Goal: Task Accomplishment & Management: Use online tool/utility

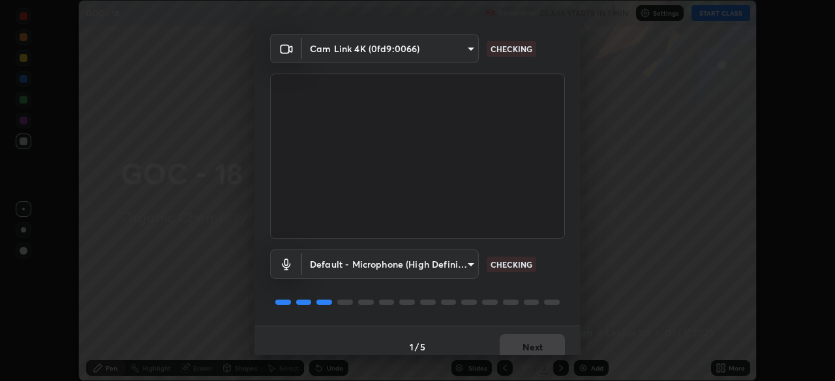
scroll to position [46, 0]
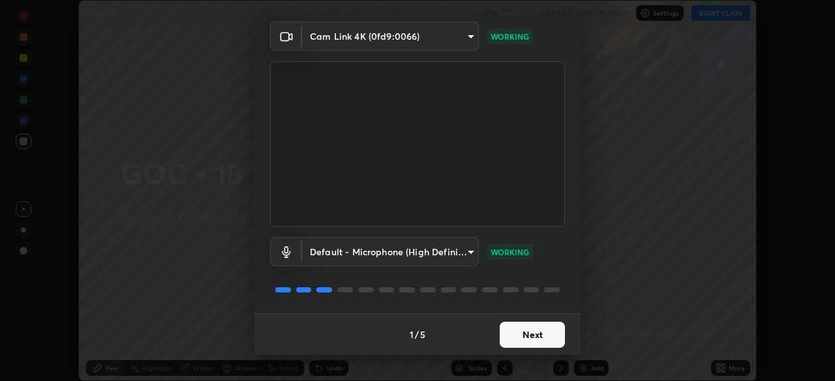
click at [533, 333] on button "Next" at bounding box center [532, 335] width 65 height 26
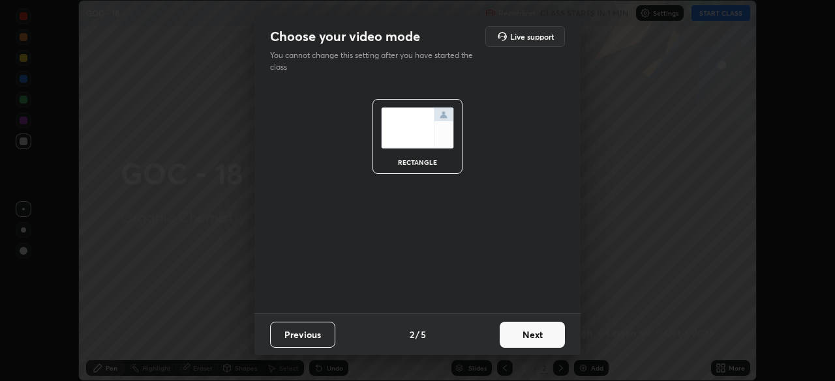
click at [545, 337] on button "Next" at bounding box center [532, 335] width 65 height 26
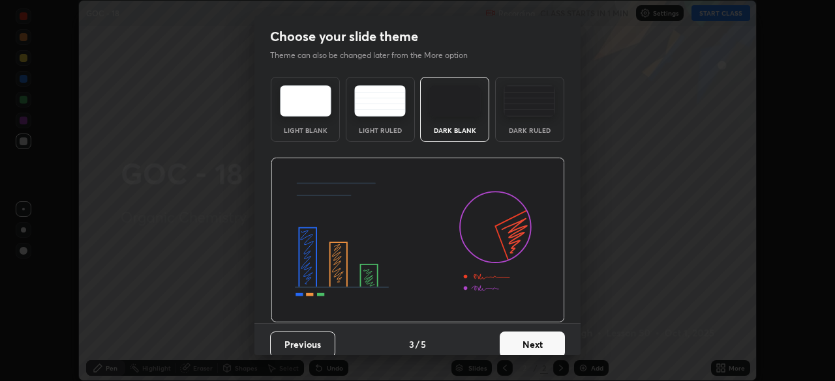
click at [550, 340] on button "Next" at bounding box center [532, 345] width 65 height 26
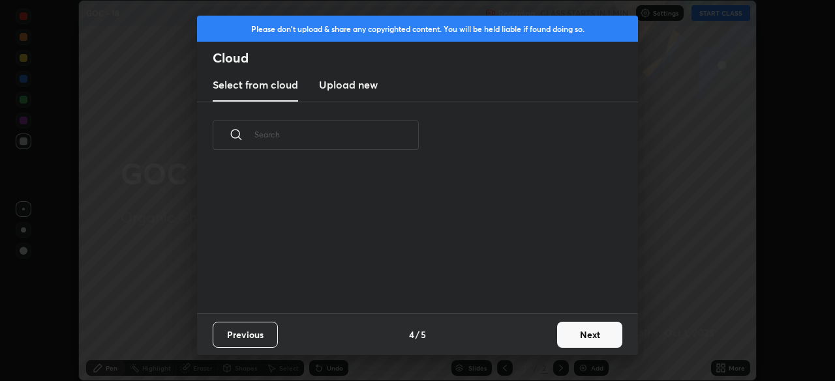
click at [570, 338] on button "Next" at bounding box center [589, 335] width 65 height 26
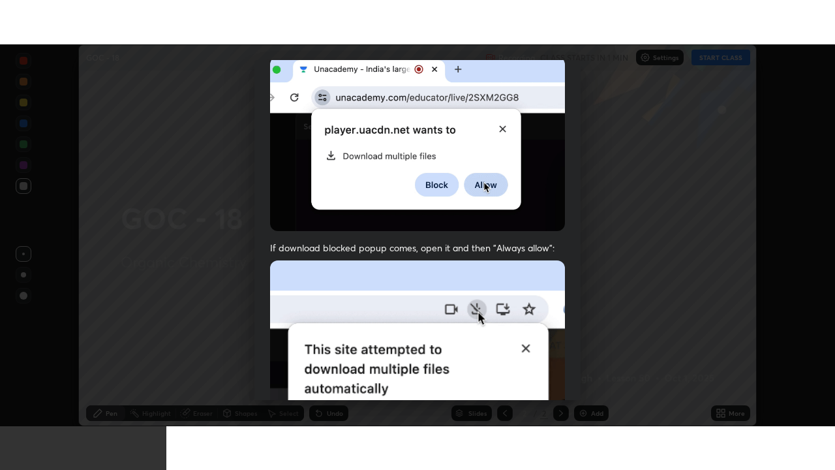
scroll to position [312, 0]
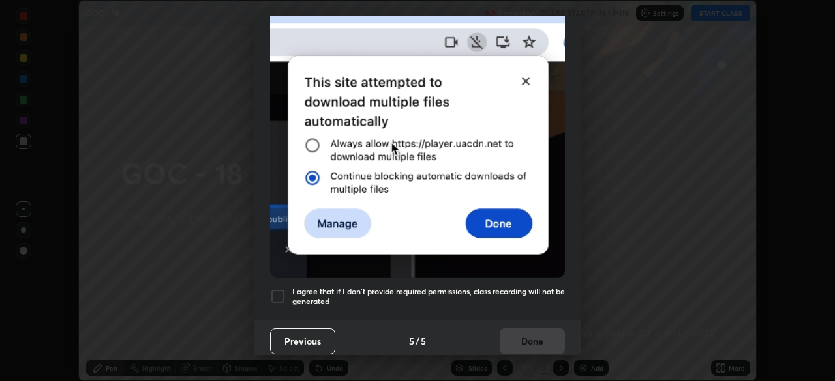
click at [277, 289] on div at bounding box center [278, 297] width 16 height 16
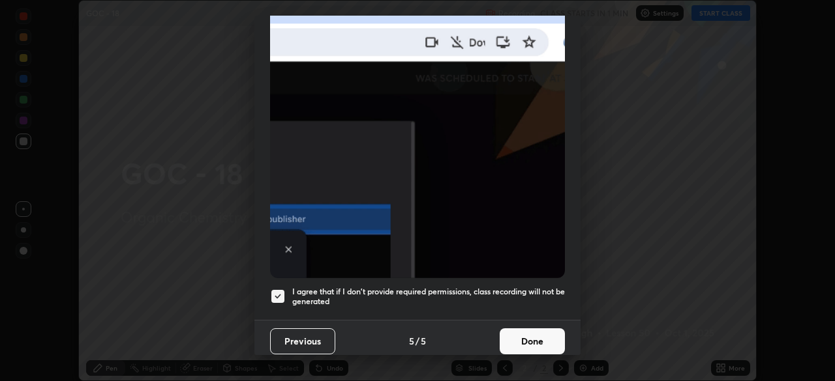
click at [526, 329] on button "Done" at bounding box center [532, 342] width 65 height 26
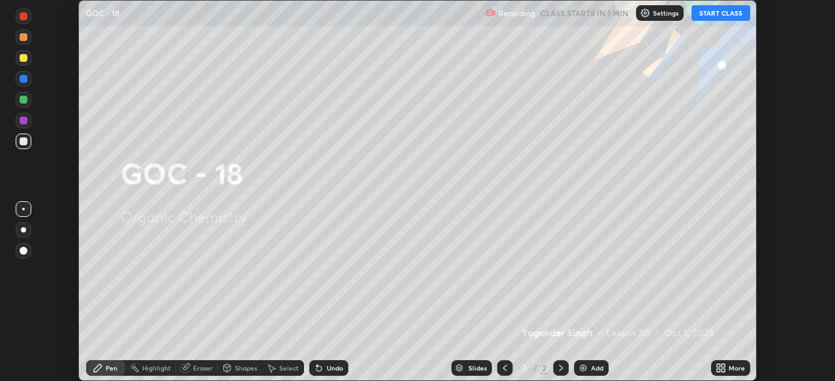
click at [710, 18] on button "START CLASS" at bounding box center [720, 13] width 59 height 16
click at [718, 366] on icon at bounding box center [718, 366] width 3 height 3
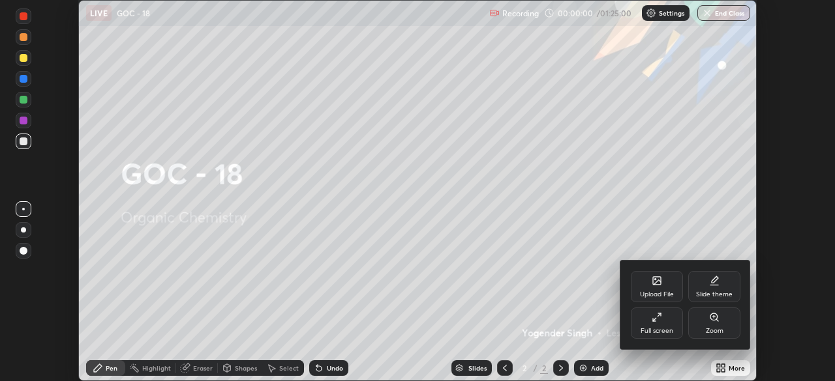
click at [717, 290] on div "Slide theme" at bounding box center [714, 286] width 52 height 31
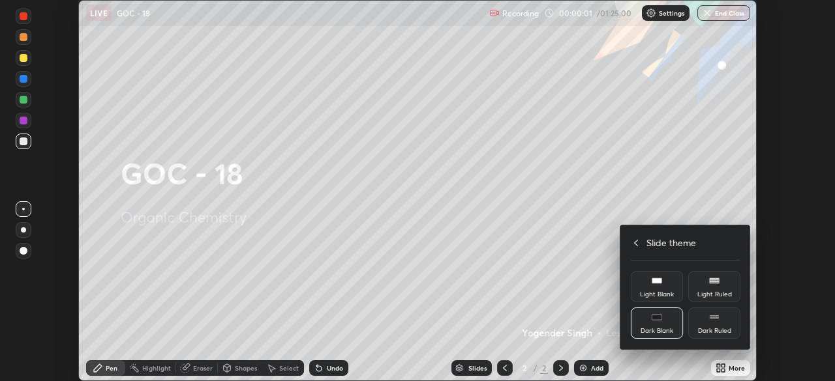
click at [717, 323] on div "Dark Ruled" at bounding box center [714, 323] width 52 height 31
click at [636, 245] on icon at bounding box center [636, 243] width 10 height 10
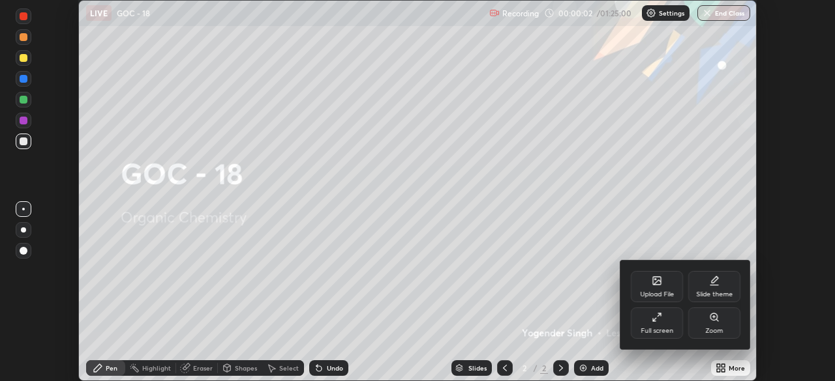
click at [657, 323] on div "Full screen" at bounding box center [657, 323] width 52 height 31
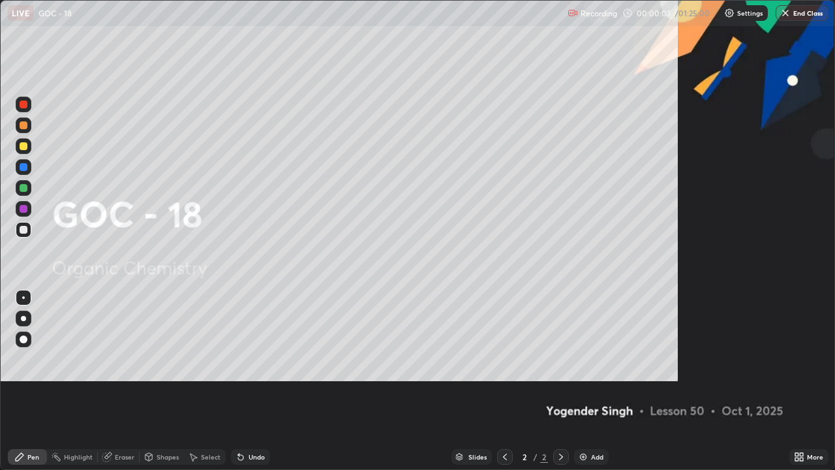
scroll to position [470, 835]
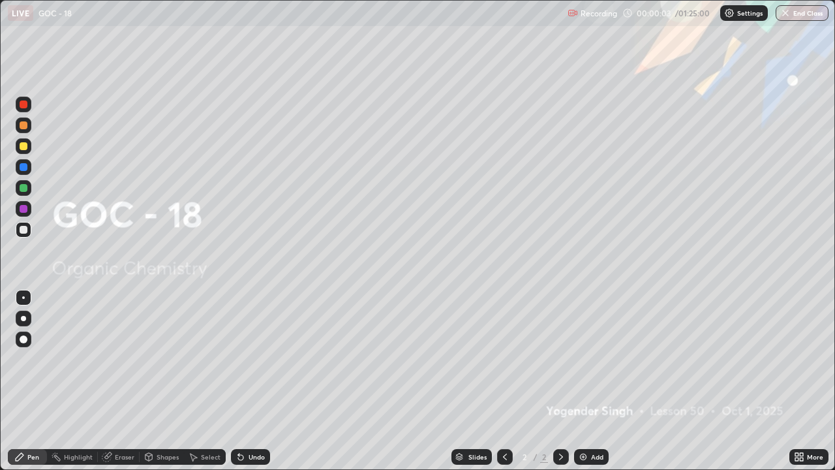
click at [589, 381] on div "Add" at bounding box center [591, 457] width 35 height 16
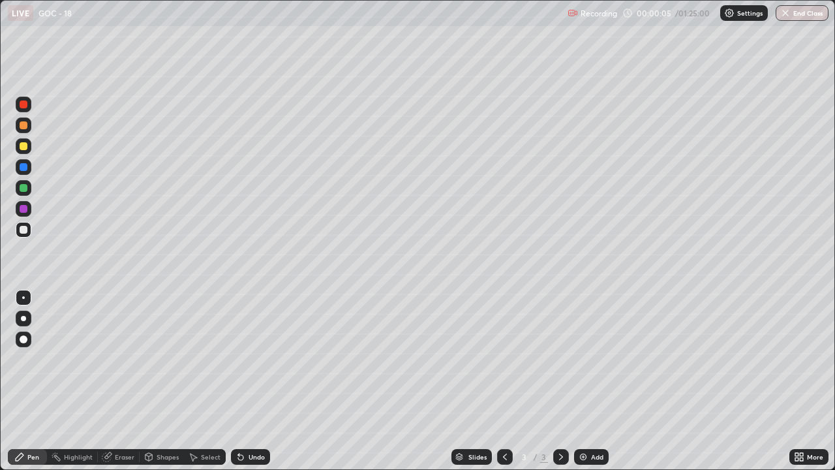
click at [24, 318] on div at bounding box center [23, 318] width 5 height 5
click at [24, 209] on div at bounding box center [24, 209] width 8 height 8
click at [23, 235] on div at bounding box center [24, 230] width 16 height 16
click at [20, 147] on div at bounding box center [24, 146] width 8 height 8
click at [23, 127] on div at bounding box center [24, 125] width 8 height 8
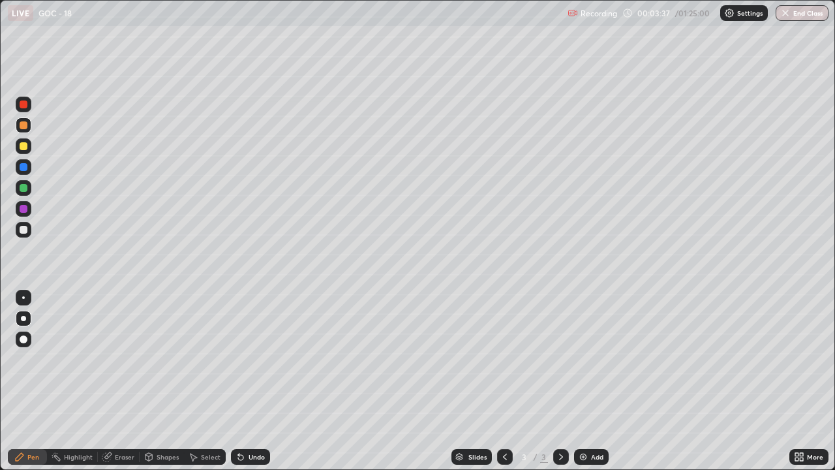
click at [21, 235] on div at bounding box center [24, 230] width 16 height 16
click at [22, 132] on div at bounding box center [24, 125] width 16 height 16
click at [25, 229] on div at bounding box center [24, 230] width 8 height 8
click at [243, 381] on icon at bounding box center [240, 456] width 10 height 10
click at [23, 147] on div at bounding box center [24, 146] width 8 height 8
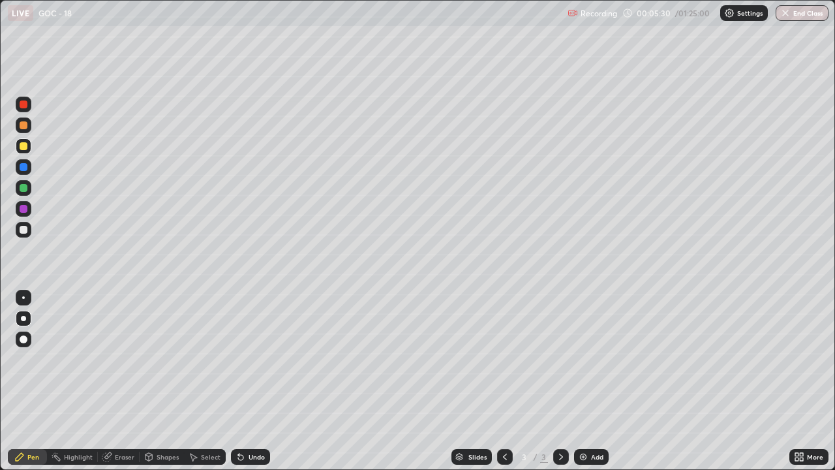
click at [238, 381] on icon at bounding box center [240, 457] width 5 height 5
click at [27, 230] on div at bounding box center [24, 230] width 8 height 8
click at [240, 381] on div "Undo" at bounding box center [250, 457] width 39 height 16
click at [25, 189] on div at bounding box center [24, 188] width 8 height 8
click at [22, 234] on div at bounding box center [24, 230] width 16 height 16
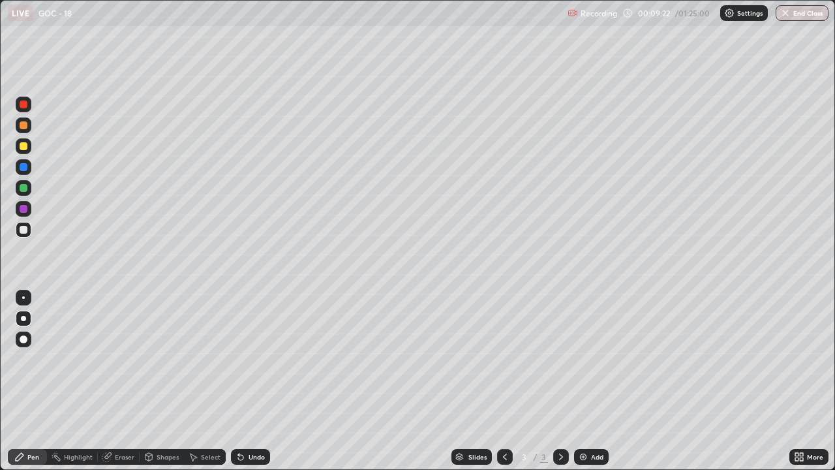
click at [21, 211] on div at bounding box center [24, 209] width 8 height 8
click at [253, 381] on div "Undo" at bounding box center [250, 457] width 39 height 16
click at [247, 381] on div "Undo" at bounding box center [250, 457] width 39 height 16
click at [560, 381] on icon at bounding box center [561, 456] width 10 height 10
click at [582, 381] on img at bounding box center [583, 456] width 10 height 10
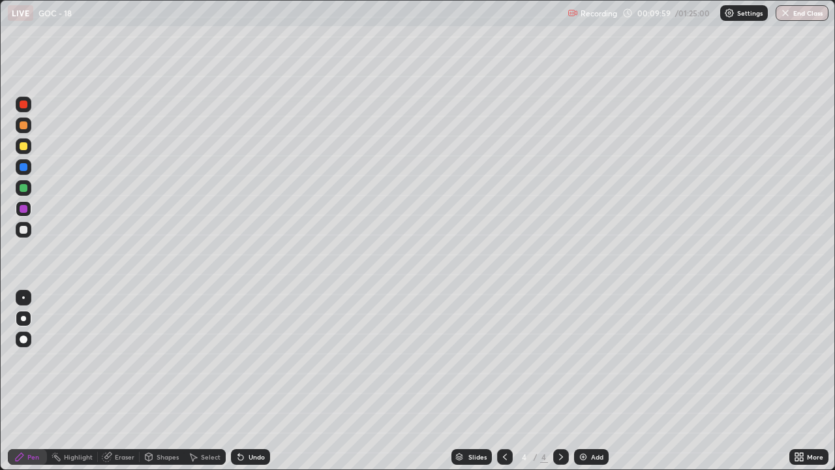
click at [24, 235] on div at bounding box center [24, 230] width 16 height 16
click at [24, 126] on div at bounding box center [24, 125] width 8 height 8
click at [20, 230] on div at bounding box center [24, 230] width 8 height 8
click at [27, 209] on div at bounding box center [24, 209] width 8 height 8
click at [24, 235] on div at bounding box center [24, 230] width 16 height 16
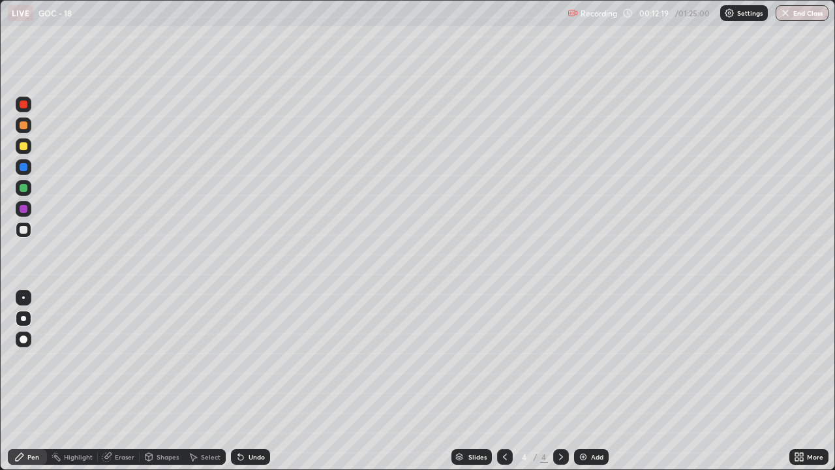
click at [23, 147] on div at bounding box center [24, 146] width 8 height 8
click at [23, 233] on div at bounding box center [24, 230] width 8 height 8
click at [23, 149] on div at bounding box center [24, 146] width 8 height 8
click at [24, 125] on div at bounding box center [24, 125] width 8 height 8
click at [22, 228] on div at bounding box center [24, 230] width 8 height 8
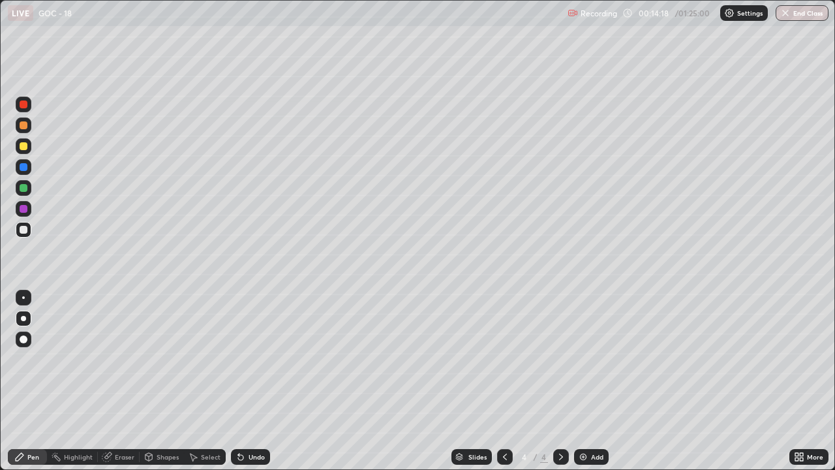
click at [26, 147] on div at bounding box center [24, 146] width 8 height 8
click at [23, 124] on div at bounding box center [24, 125] width 8 height 8
click at [23, 230] on div at bounding box center [24, 230] width 8 height 8
click at [23, 207] on div at bounding box center [24, 209] width 8 height 8
click at [238, 381] on icon at bounding box center [240, 457] width 5 height 5
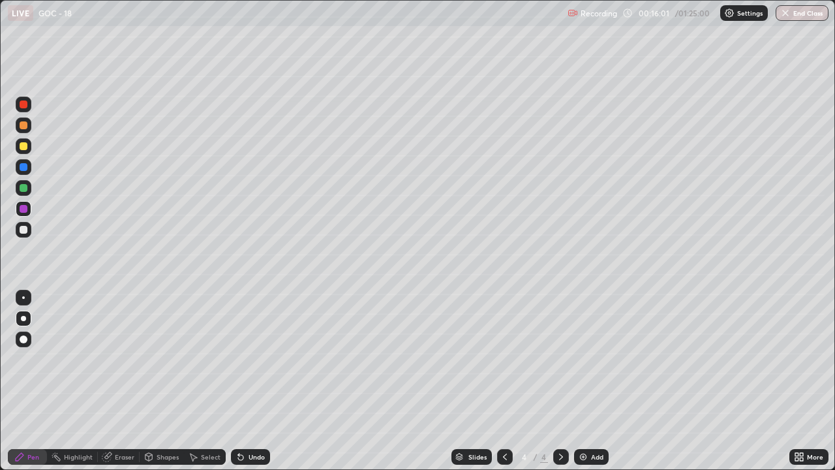
click at [24, 145] on div at bounding box center [24, 146] width 8 height 8
click at [22, 233] on div at bounding box center [24, 230] width 8 height 8
click at [22, 209] on div at bounding box center [24, 209] width 8 height 8
click at [503, 381] on icon at bounding box center [505, 456] width 10 height 10
click at [560, 381] on icon at bounding box center [561, 456] width 10 height 10
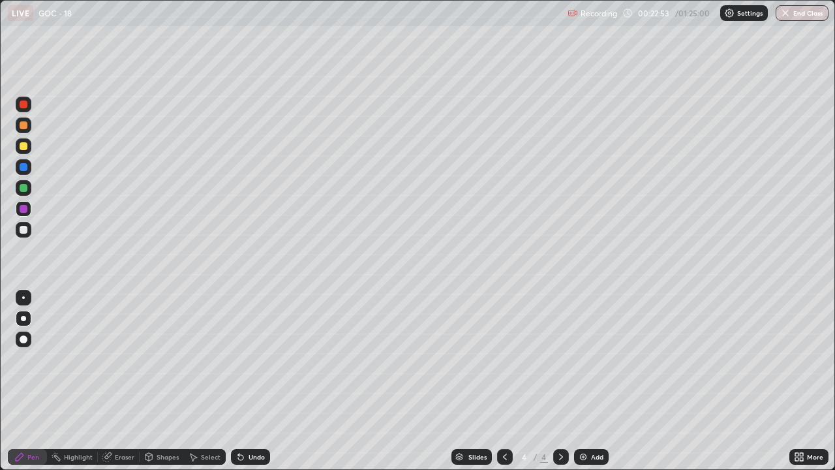
click at [24, 104] on div at bounding box center [24, 104] width 8 height 8
click at [584, 381] on img at bounding box center [583, 456] width 10 height 10
click at [25, 231] on div at bounding box center [24, 230] width 8 height 8
click at [24, 145] on div at bounding box center [24, 146] width 8 height 8
click at [21, 229] on div at bounding box center [24, 230] width 8 height 8
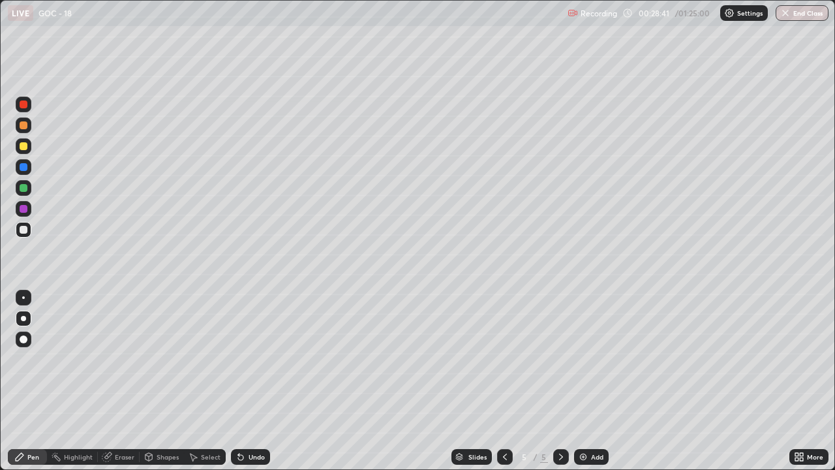
click at [240, 381] on icon at bounding box center [240, 457] width 5 height 5
click at [238, 381] on icon at bounding box center [240, 457] width 5 height 5
click at [23, 149] on div at bounding box center [24, 146] width 8 height 8
click at [23, 209] on div at bounding box center [24, 209] width 8 height 8
click at [23, 231] on div at bounding box center [24, 230] width 8 height 8
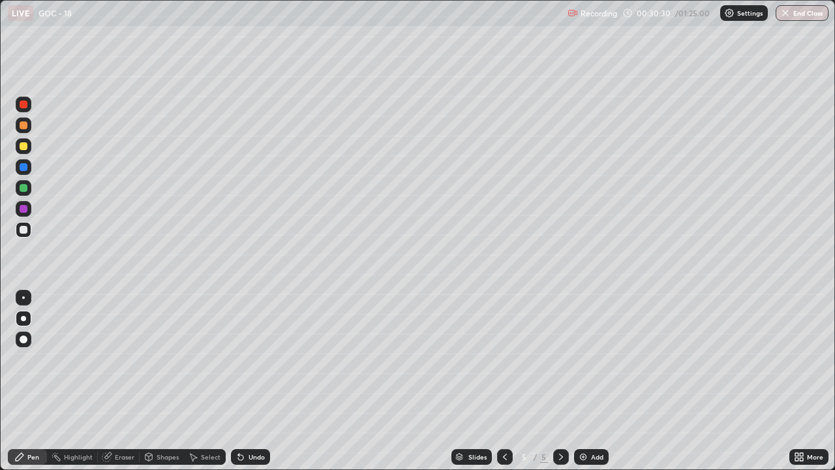
click at [242, 381] on div "Undo" at bounding box center [250, 457] width 39 height 16
click at [27, 148] on div at bounding box center [24, 146] width 8 height 8
click at [23, 230] on div at bounding box center [24, 230] width 8 height 8
click at [22, 207] on div at bounding box center [24, 209] width 8 height 8
click at [23, 103] on div at bounding box center [24, 104] width 8 height 8
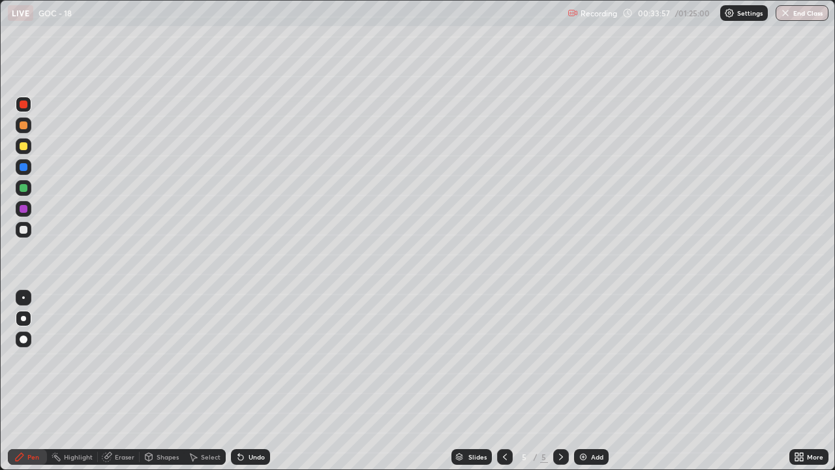
click at [20, 233] on div at bounding box center [24, 230] width 16 height 16
click at [22, 230] on div at bounding box center [24, 230] width 8 height 8
click at [116, 381] on div "Eraser" at bounding box center [125, 456] width 20 height 7
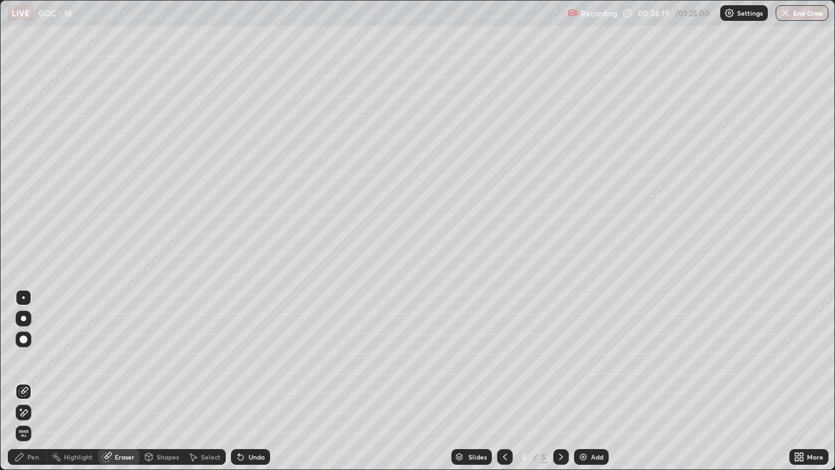
click at [33, 381] on div "Pen" at bounding box center [33, 456] width 12 height 7
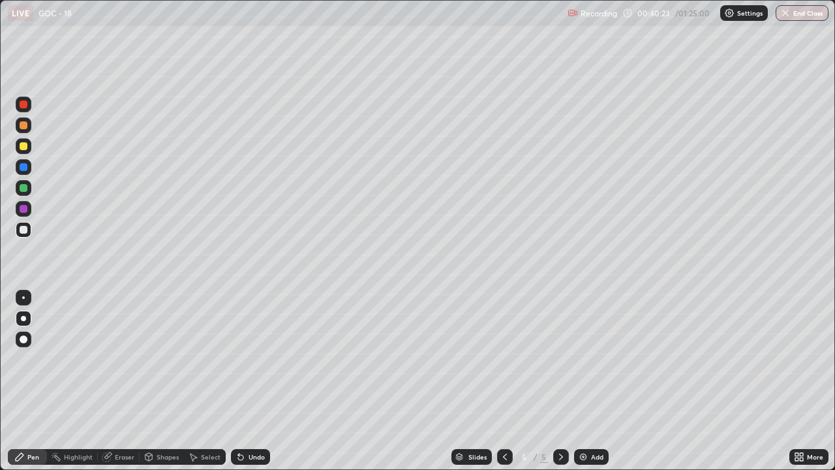
click at [559, 381] on icon at bounding box center [561, 456] width 4 height 7
click at [582, 381] on img at bounding box center [583, 456] width 10 height 10
click at [23, 160] on div at bounding box center [24, 167] width 16 height 16
click at [22, 147] on div at bounding box center [24, 146] width 8 height 8
click at [250, 381] on div "Undo" at bounding box center [256, 456] width 16 height 7
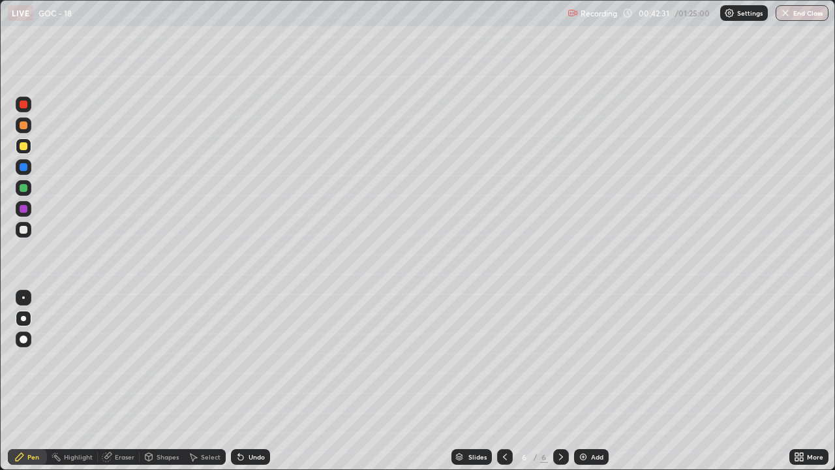
click at [23, 230] on div at bounding box center [24, 230] width 8 height 8
click at [247, 381] on div "Undo" at bounding box center [250, 457] width 39 height 16
click at [252, 381] on div "Undo" at bounding box center [250, 457] width 39 height 16
click at [26, 190] on div at bounding box center [24, 188] width 8 height 8
click at [21, 233] on div at bounding box center [24, 230] width 8 height 8
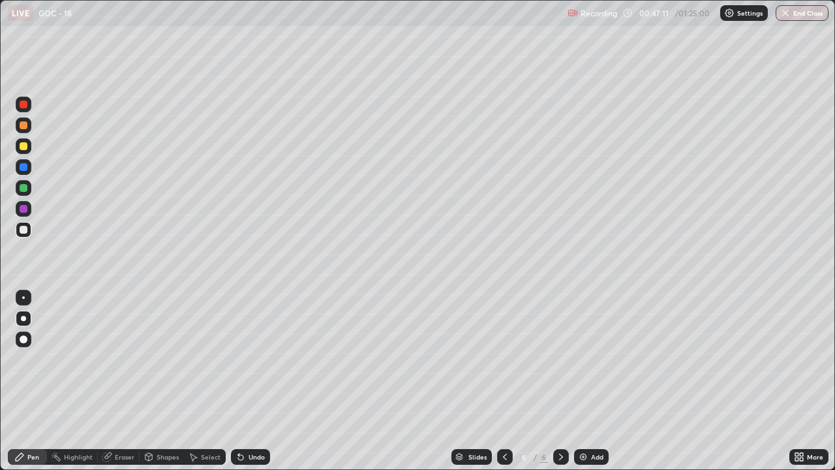
click at [22, 130] on div at bounding box center [24, 125] width 16 height 16
click at [24, 103] on div at bounding box center [24, 104] width 8 height 8
click at [582, 381] on img at bounding box center [583, 456] width 10 height 10
click at [25, 231] on div at bounding box center [24, 230] width 8 height 8
click at [242, 381] on icon at bounding box center [240, 456] width 10 height 10
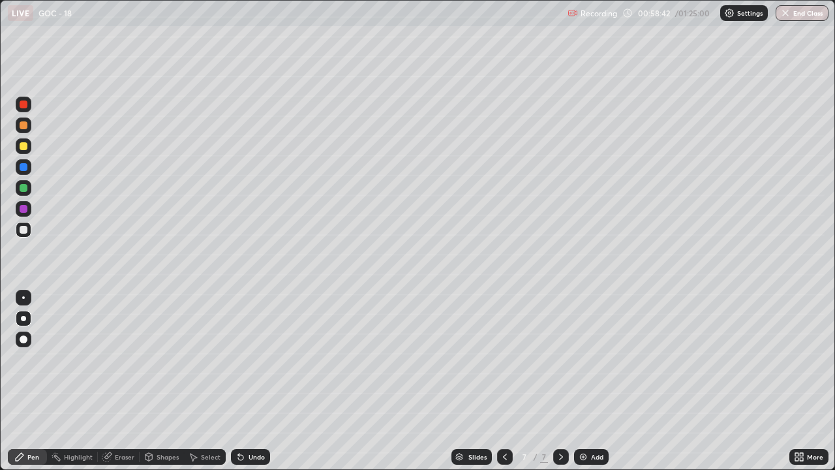
click at [23, 128] on div at bounding box center [24, 125] width 8 height 8
click at [23, 151] on div at bounding box center [24, 146] width 16 height 16
click at [23, 127] on div at bounding box center [24, 125] width 8 height 8
click at [503, 381] on icon at bounding box center [505, 456] width 10 height 10
click at [558, 381] on icon at bounding box center [561, 456] width 10 height 10
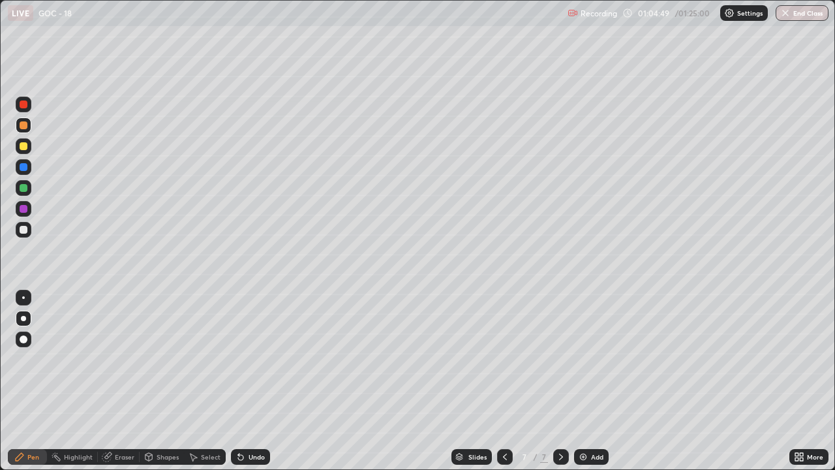
click at [25, 144] on div at bounding box center [24, 146] width 8 height 8
click at [560, 381] on icon at bounding box center [561, 456] width 10 height 10
click at [578, 381] on img at bounding box center [583, 456] width 10 height 10
click at [27, 230] on div at bounding box center [24, 230] width 8 height 8
click at [23, 130] on div at bounding box center [24, 125] width 16 height 16
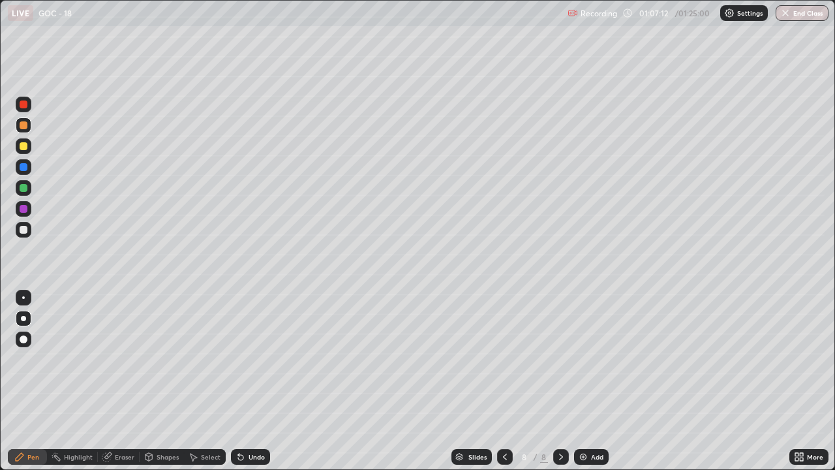
click at [503, 381] on icon at bounding box center [505, 456] width 10 height 10
click at [192, 381] on icon at bounding box center [193, 457] width 7 height 8
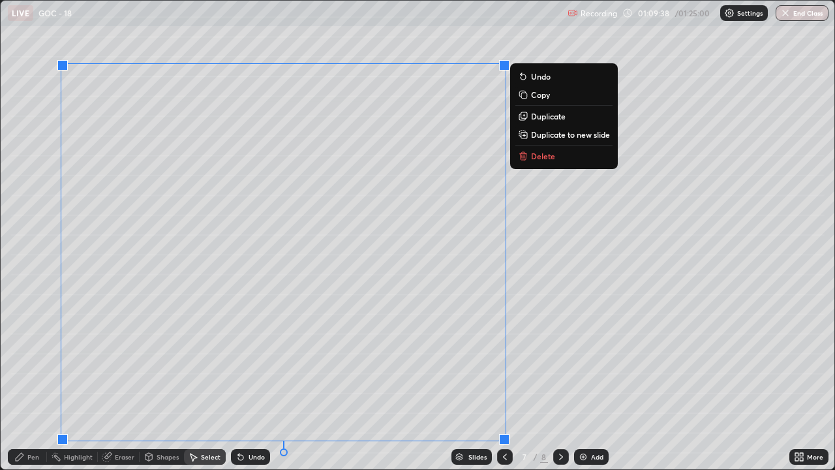
click at [522, 157] on icon at bounding box center [522, 156] width 0 height 3
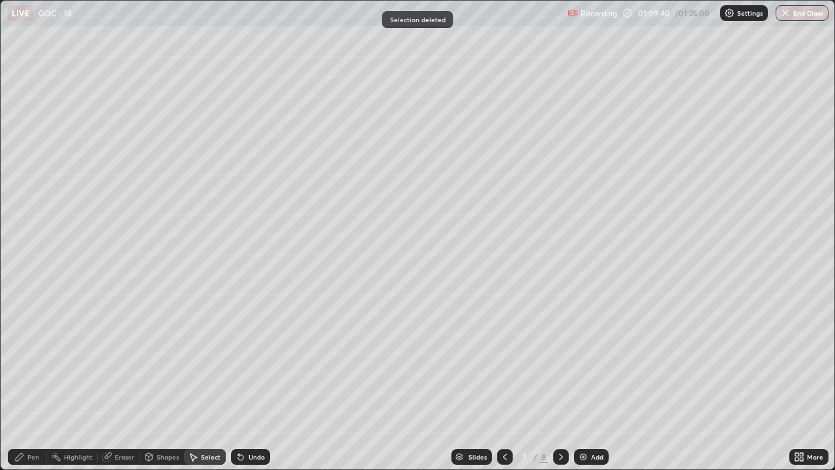
click at [29, 381] on div "Pen" at bounding box center [33, 456] width 12 height 7
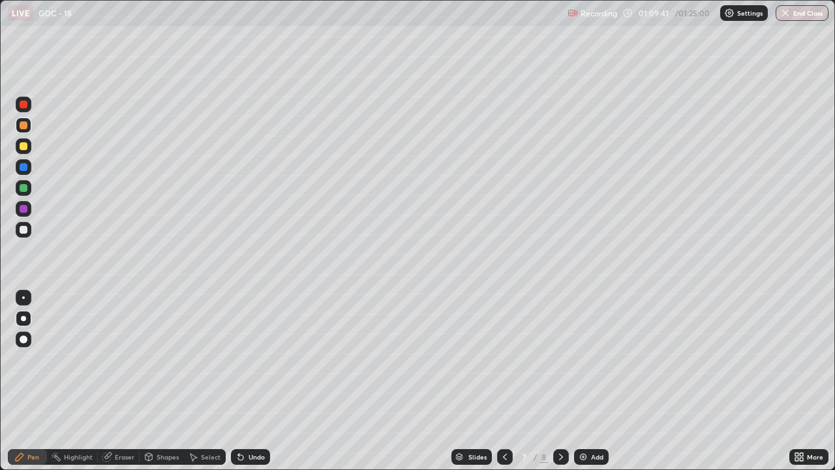
click at [24, 229] on div at bounding box center [24, 230] width 8 height 8
click at [115, 381] on div "Eraser" at bounding box center [119, 457] width 42 height 16
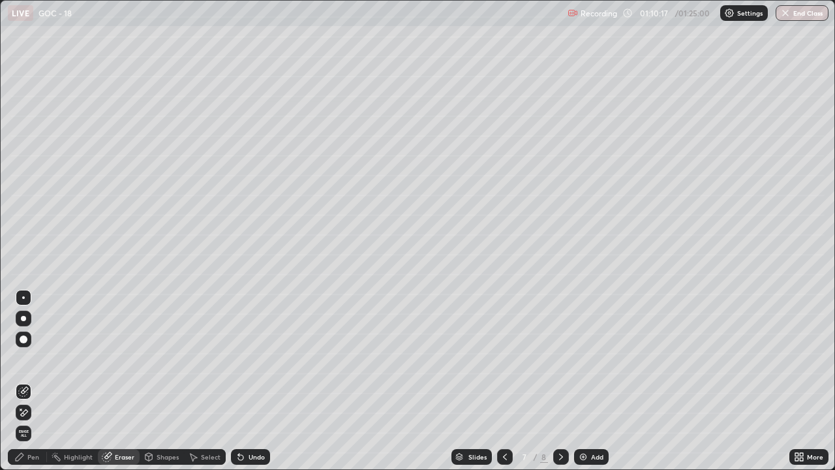
click at [31, 381] on div "Pen" at bounding box center [33, 456] width 12 height 7
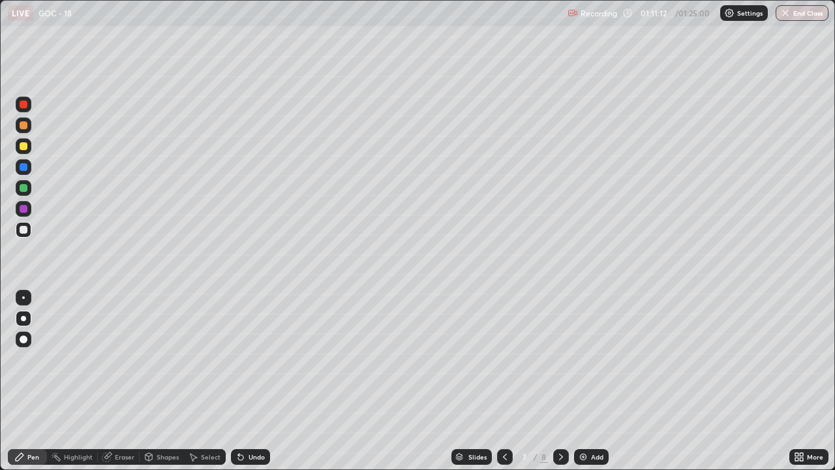
click at [248, 381] on div "Undo" at bounding box center [256, 456] width 16 height 7
click at [23, 211] on div at bounding box center [24, 209] width 8 height 8
click at [25, 228] on div at bounding box center [24, 230] width 8 height 8
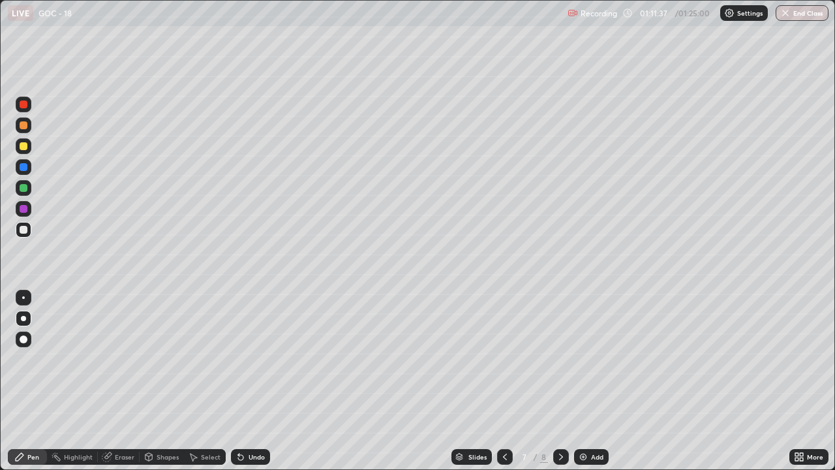
click at [257, 381] on div "Undo" at bounding box center [256, 456] width 16 height 7
click at [256, 381] on div "Undo" at bounding box center [256, 456] width 16 height 7
click at [257, 381] on div "Undo" at bounding box center [256, 456] width 16 height 7
click at [115, 381] on div "Eraser" at bounding box center [125, 456] width 20 height 7
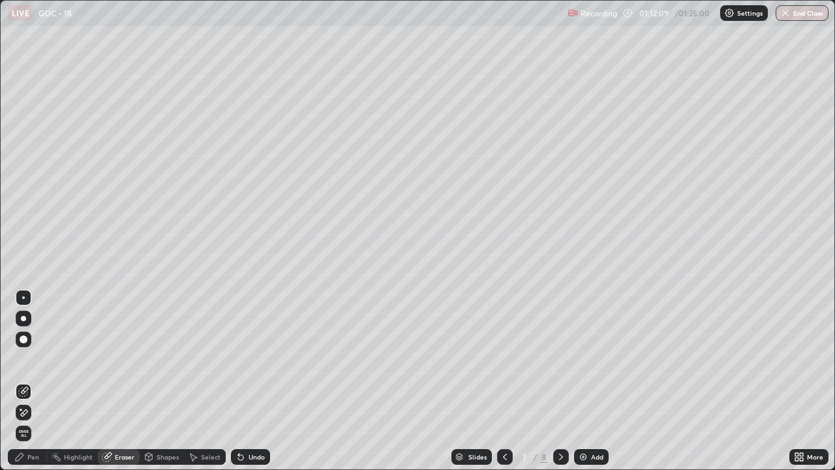
click at [115, 381] on div "Eraser" at bounding box center [125, 456] width 20 height 7
click at [31, 381] on div "Pen" at bounding box center [33, 456] width 12 height 7
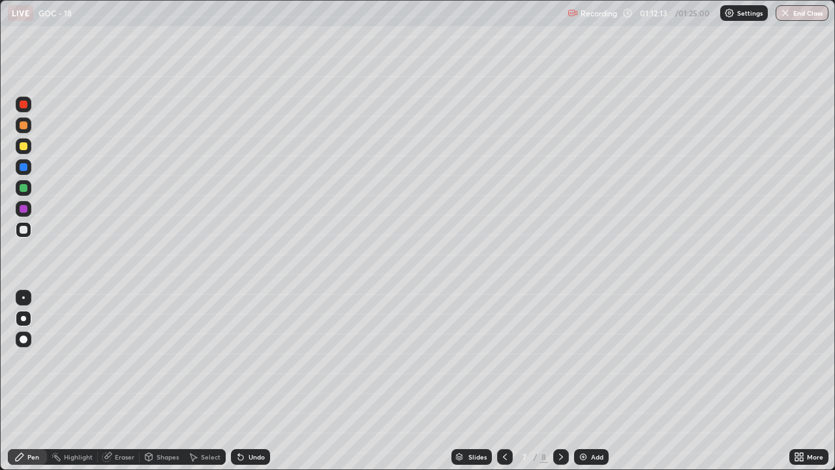
click at [209, 381] on div "Select" at bounding box center [211, 456] width 20 height 7
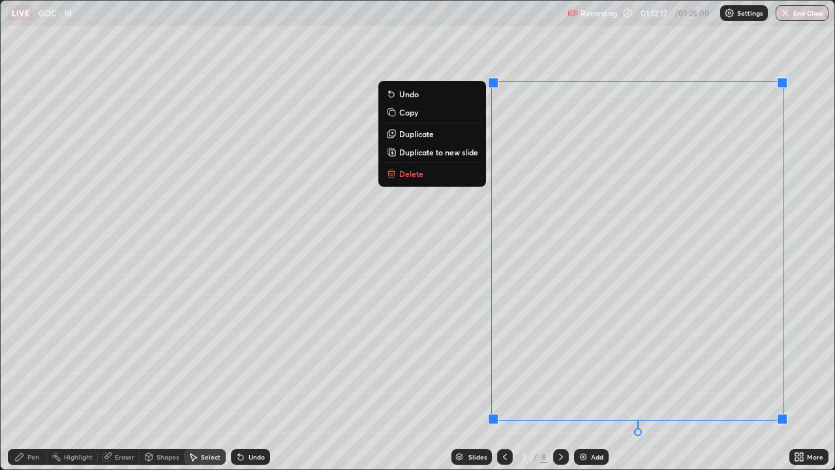
click at [414, 177] on p "Delete" at bounding box center [411, 173] width 24 height 10
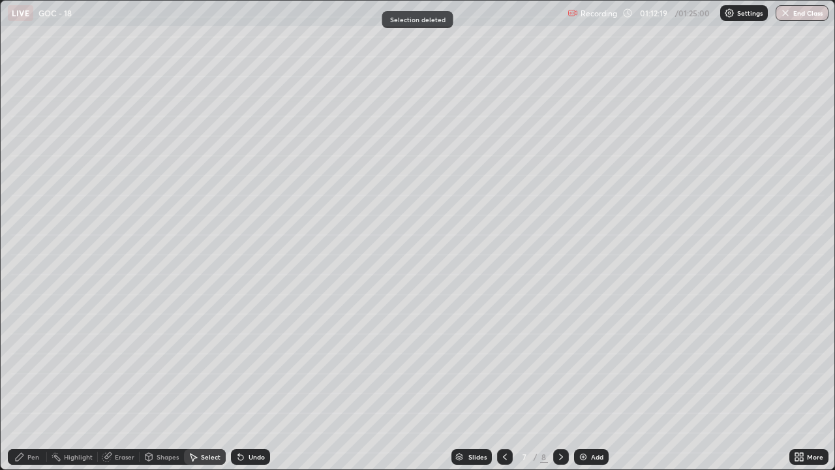
click at [113, 381] on div "Eraser" at bounding box center [119, 457] width 42 height 16
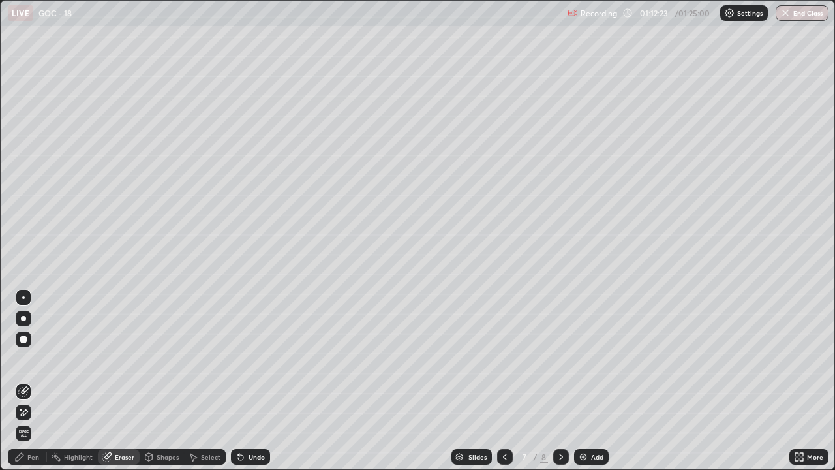
click at [28, 381] on div "Pen" at bounding box center [33, 456] width 12 height 7
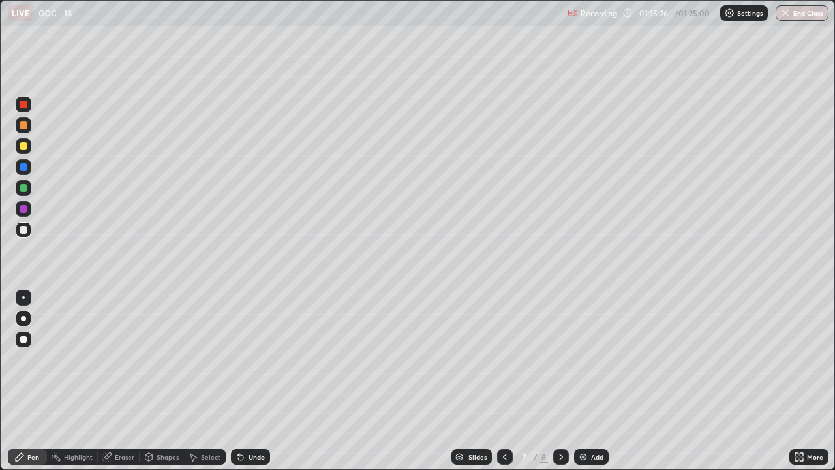
click at [23, 232] on div at bounding box center [24, 230] width 8 height 8
click at [23, 147] on div at bounding box center [24, 146] width 8 height 8
click at [25, 128] on div at bounding box center [24, 125] width 8 height 8
click at [23, 230] on div at bounding box center [24, 230] width 8 height 8
click at [23, 147] on div at bounding box center [24, 146] width 8 height 8
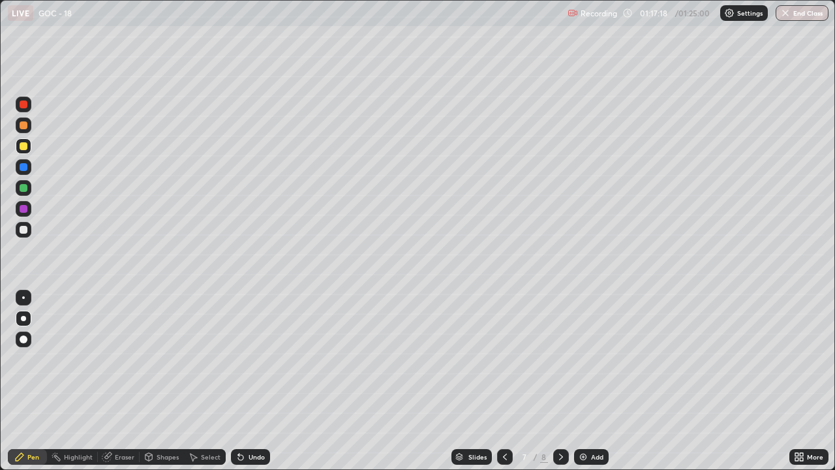
click at [23, 126] on div at bounding box center [24, 125] width 8 height 8
click at [22, 236] on div at bounding box center [24, 230] width 16 height 16
click at [22, 146] on div at bounding box center [24, 146] width 8 height 8
click at [23, 230] on div at bounding box center [24, 230] width 8 height 8
click at [22, 188] on div at bounding box center [24, 188] width 8 height 8
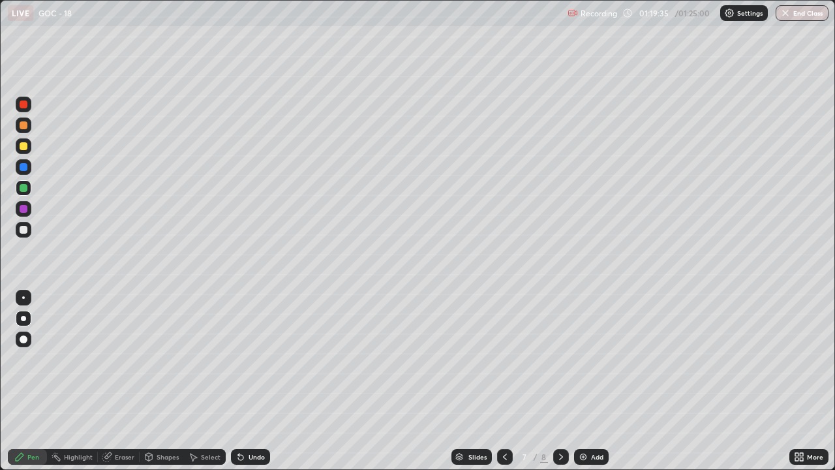
click at [22, 228] on div at bounding box center [24, 230] width 8 height 8
click at [23, 209] on div at bounding box center [24, 209] width 8 height 8
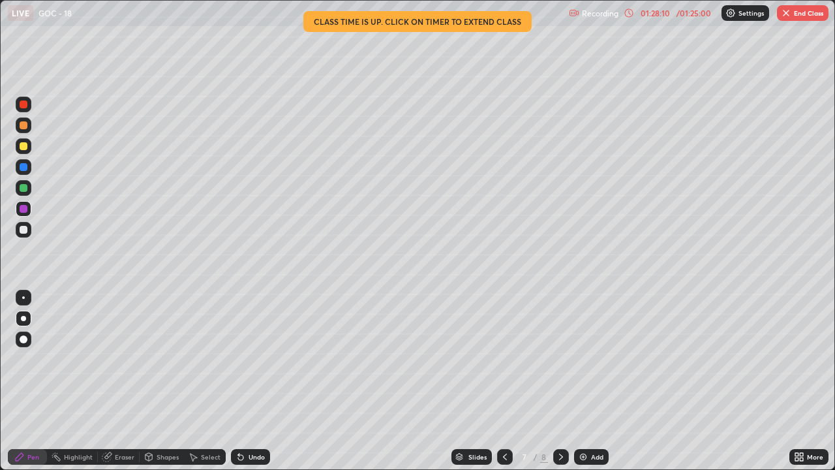
click at [25, 233] on div at bounding box center [24, 230] width 16 height 16
click at [26, 188] on div at bounding box center [24, 188] width 8 height 8
click at [20, 145] on div at bounding box center [24, 146] width 8 height 8
click at [786, 16] on img "button" at bounding box center [786, 13] width 10 height 10
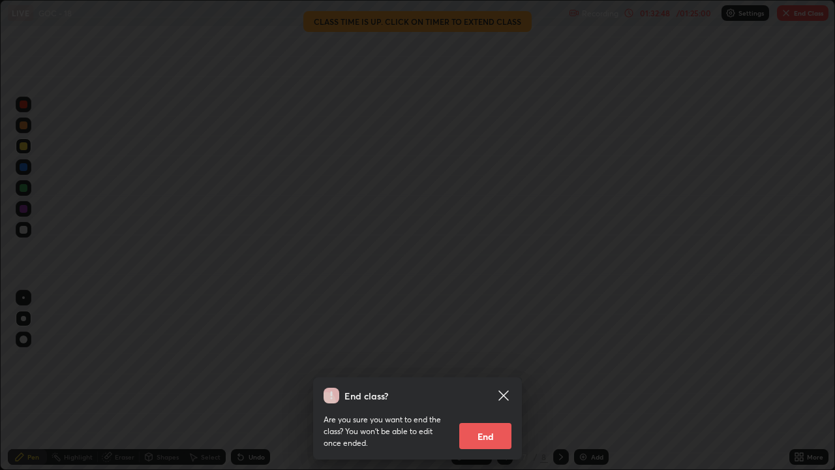
click at [505, 381] on icon at bounding box center [503, 395] width 10 height 10
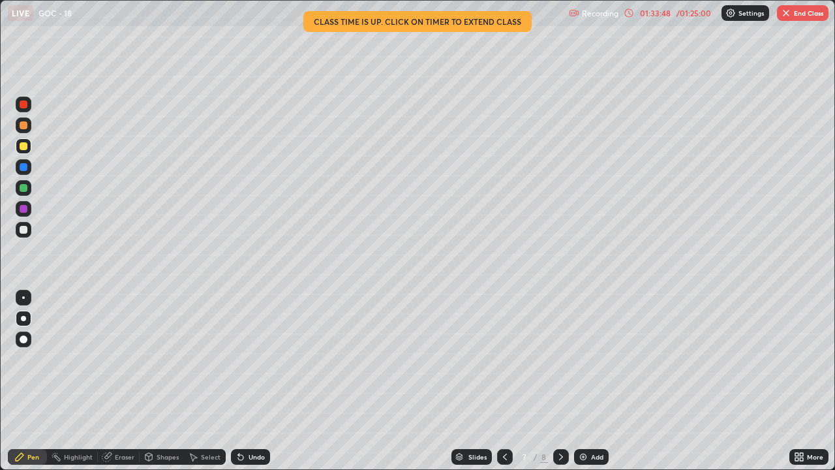
click at [784, 16] on img "button" at bounding box center [786, 13] width 10 height 10
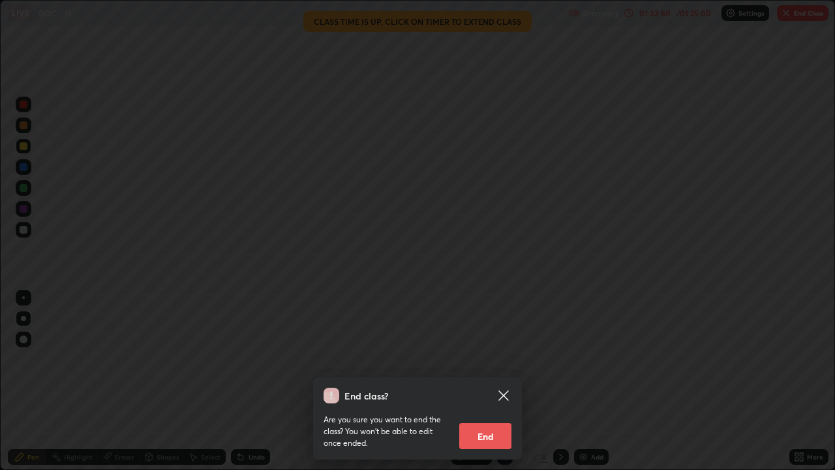
click at [499, 381] on button "End" at bounding box center [485, 436] width 52 height 26
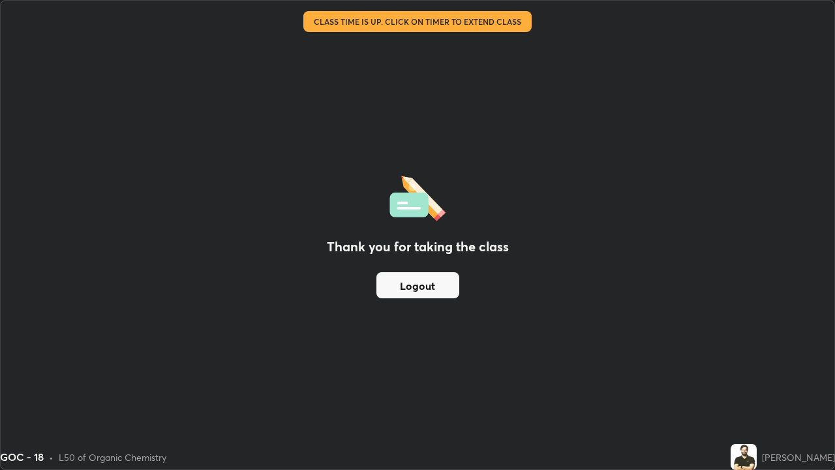
click at [441, 287] on button "Logout" at bounding box center [417, 285] width 83 height 26
click at [440, 283] on button "Logout" at bounding box center [417, 285] width 83 height 26
